Goal: Task Accomplishment & Management: Manage account settings

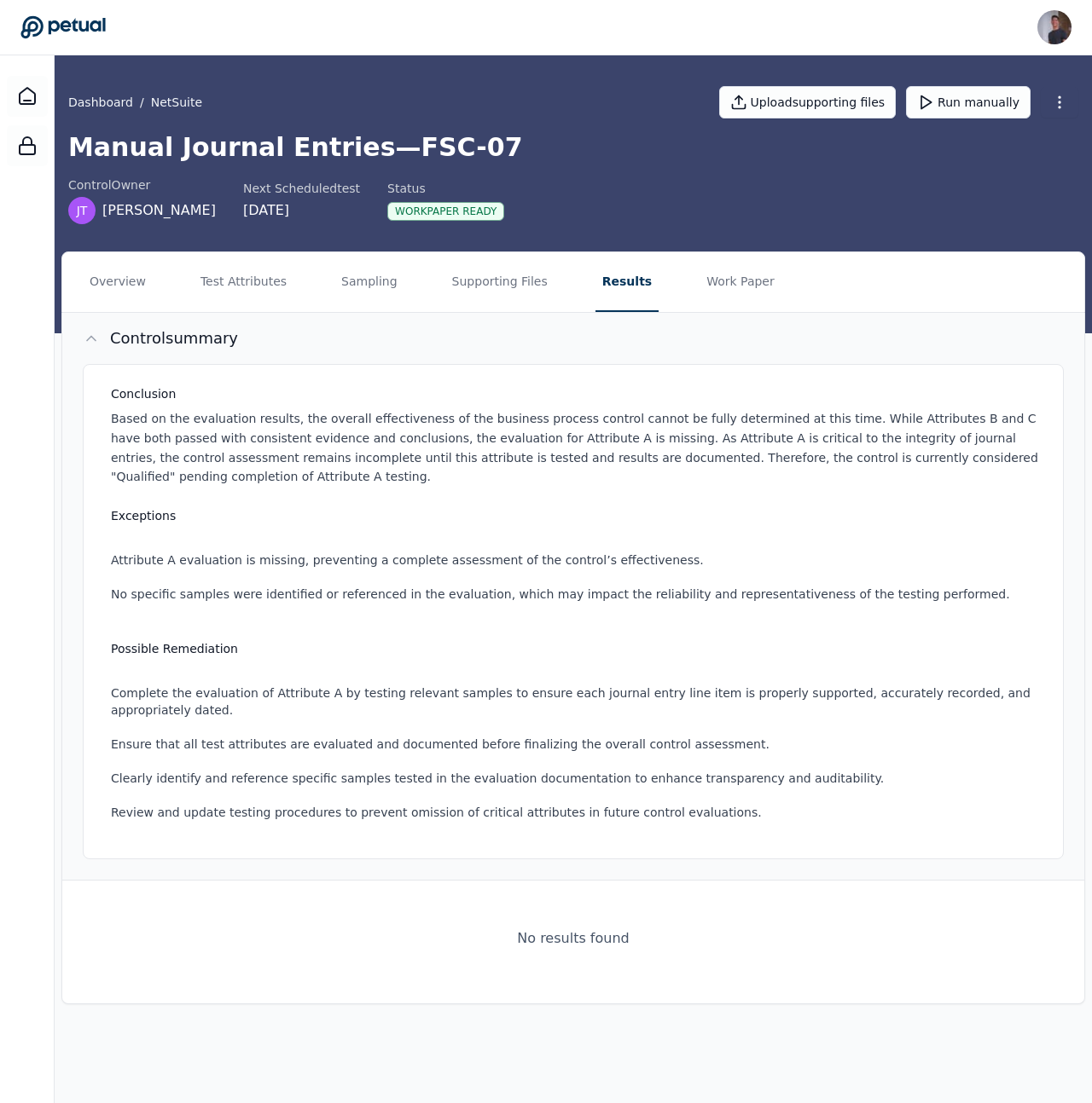
click at [364, 317] on button "Control summary" at bounding box center [573, 338] width 1022 height 51
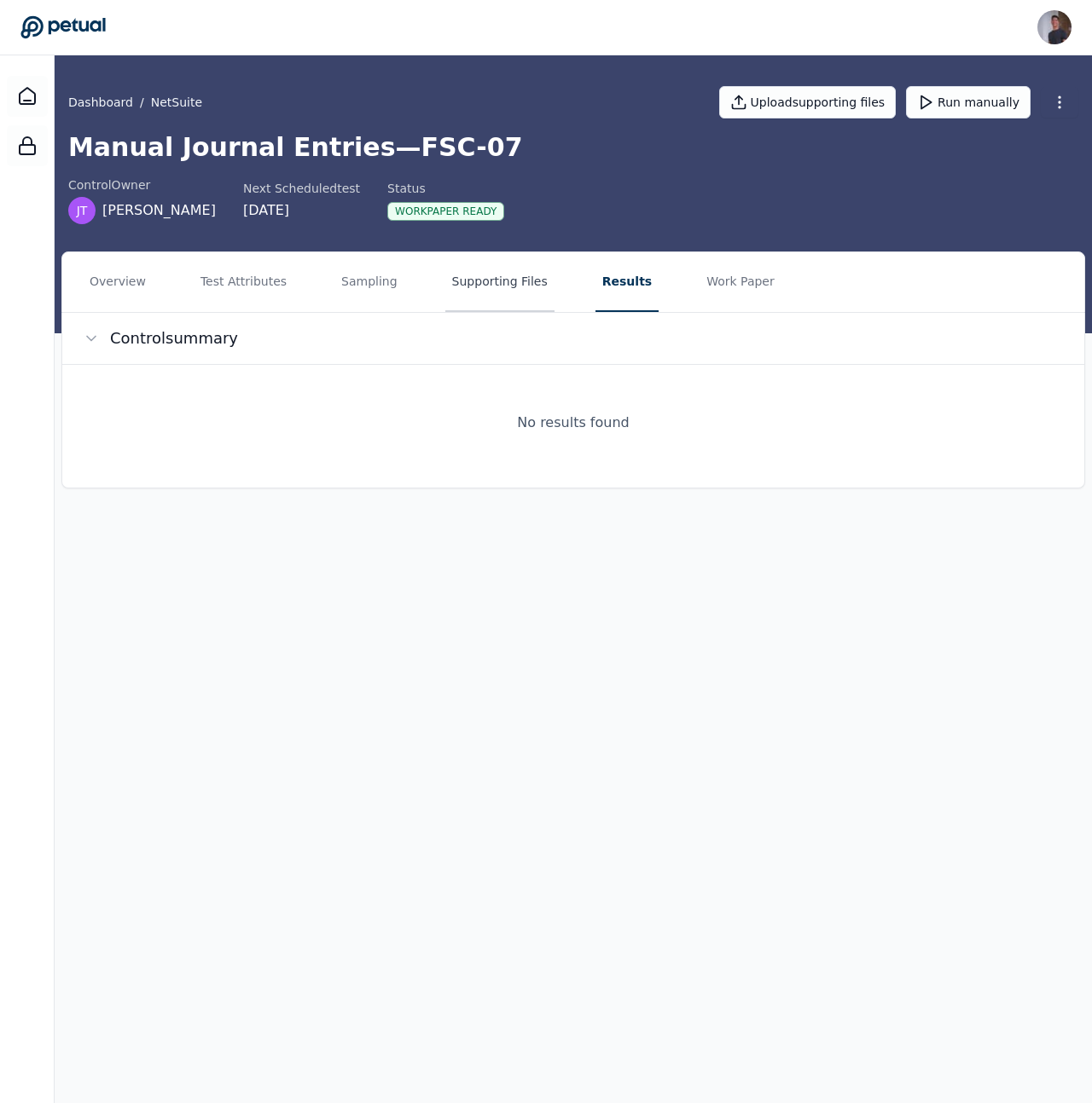
click at [457, 283] on button "Supporting Files" at bounding box center [500, 282] width 109 height 60
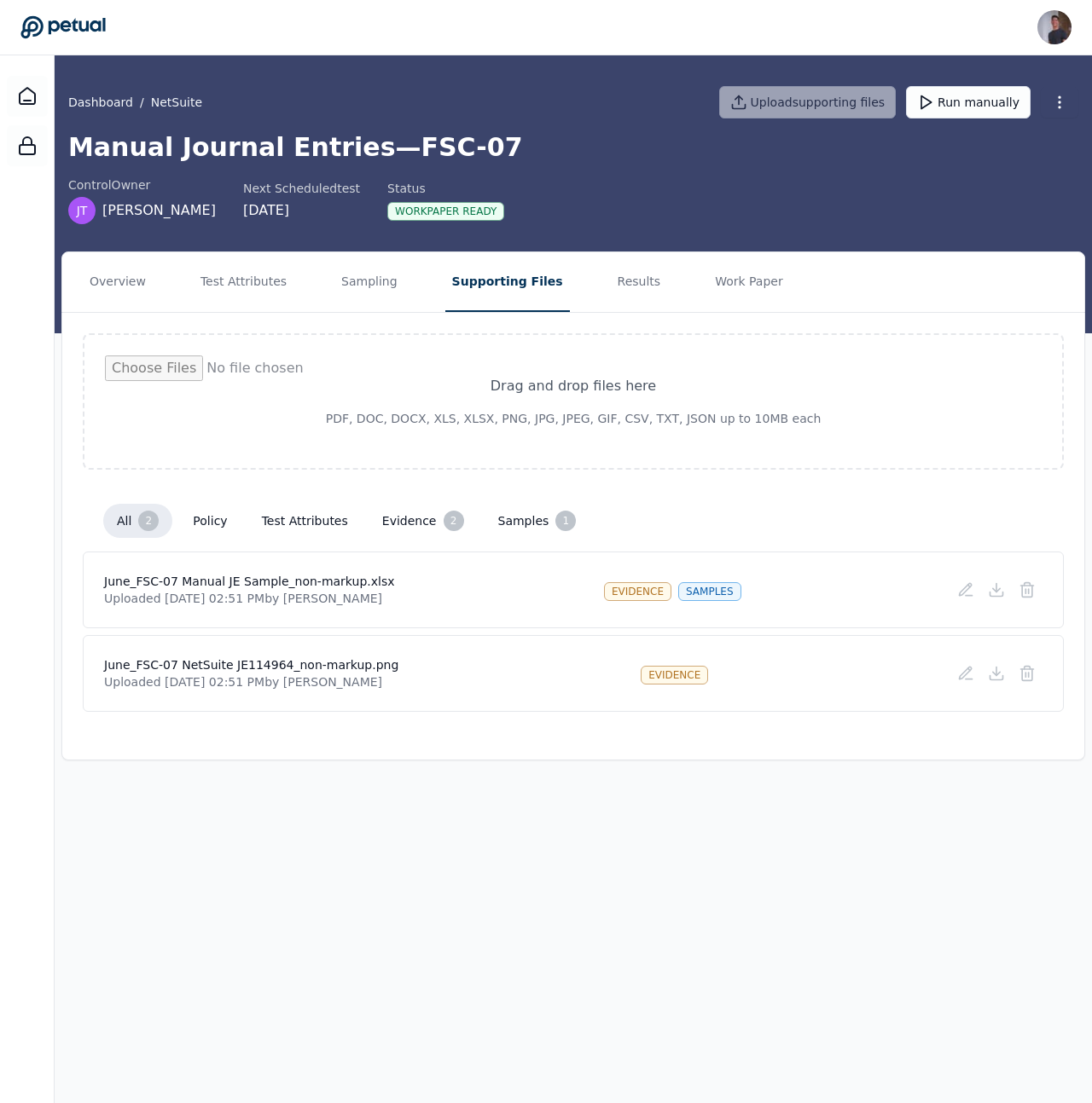
click at [584, 316] on div "Drag and drop files here PDF, DOC, DOCX, XLS, XLSX, PNG, JPG, JPEG, GIF, CSV, T…" at bounding box center [573, 523] width 1022 height 419
click at [610, 285] on button "Results" at bounding box center [639, 282] width 57 height 60
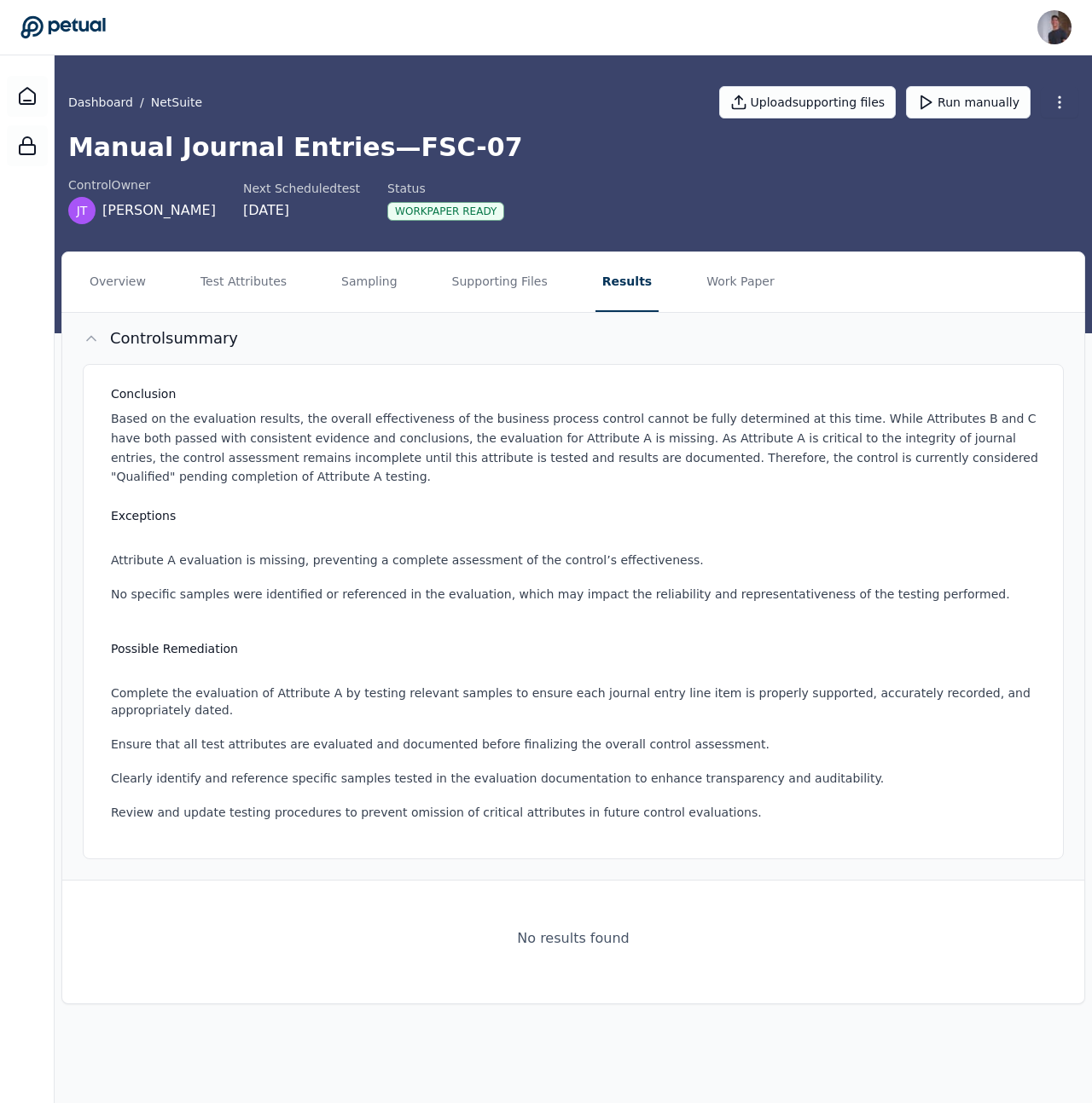
click at [595, 630] on div "Conclusion Based on the evaluation results, the overall effectiveness of the bu…" at bounding box center [573, 611] width 981 height 495
